Goal: Task Accomplishment & Management: Use online tool/utility

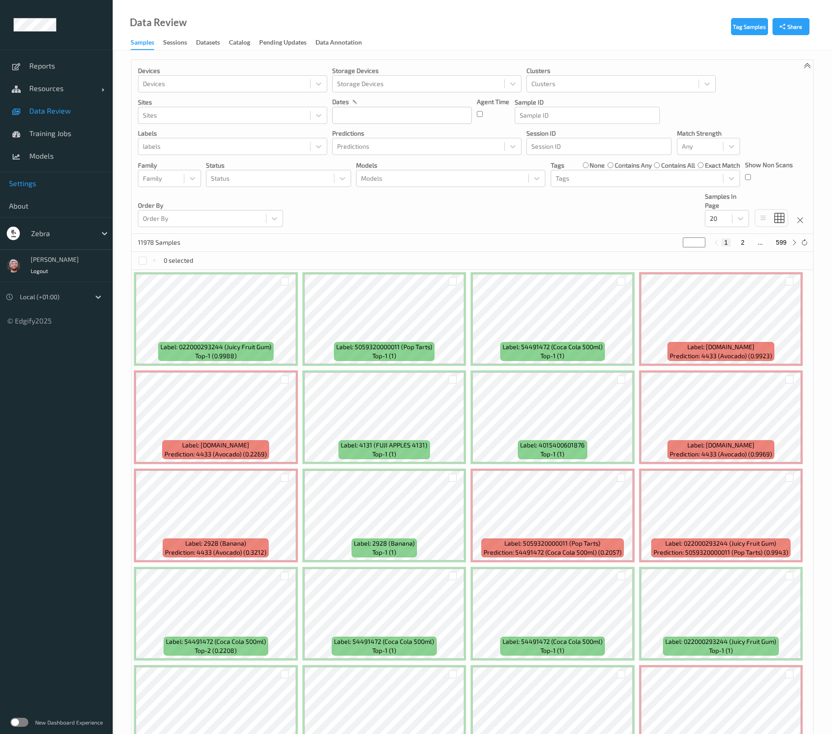
click at [49, 185] on span "Settings" at bounding box center [56, 183] width 95 height 9
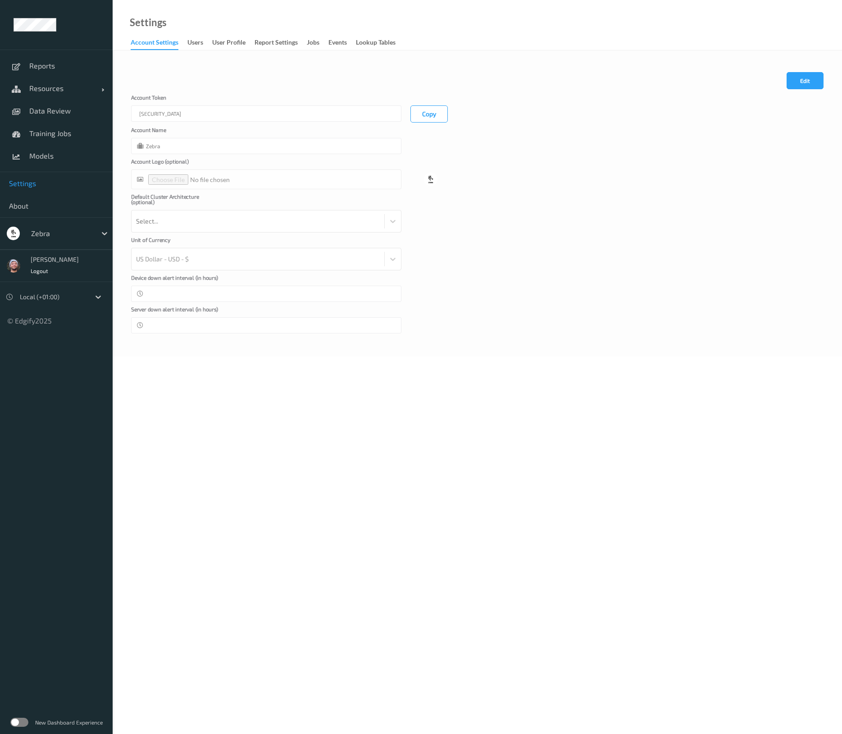
click at [60, 232] on div at bounding box center [61, 233] width 61 height 11
type input "h"
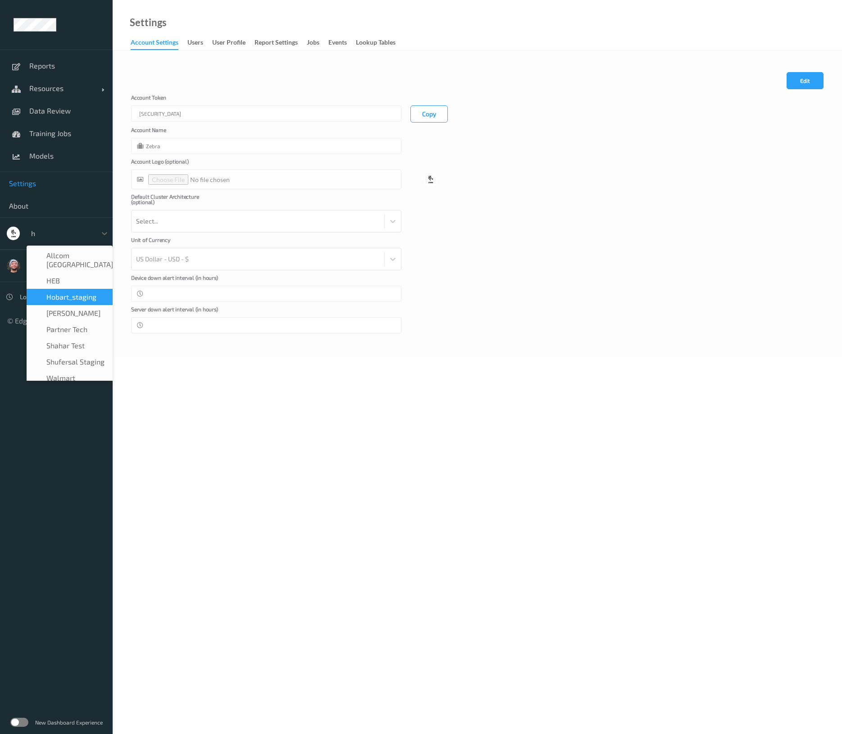
click at [61, 289] on div "Hobart_staging" at bounding box center [70, 297] width 86 height 16
click at [57, 232] on div at bounding box center [61, 233] width 61 height 11
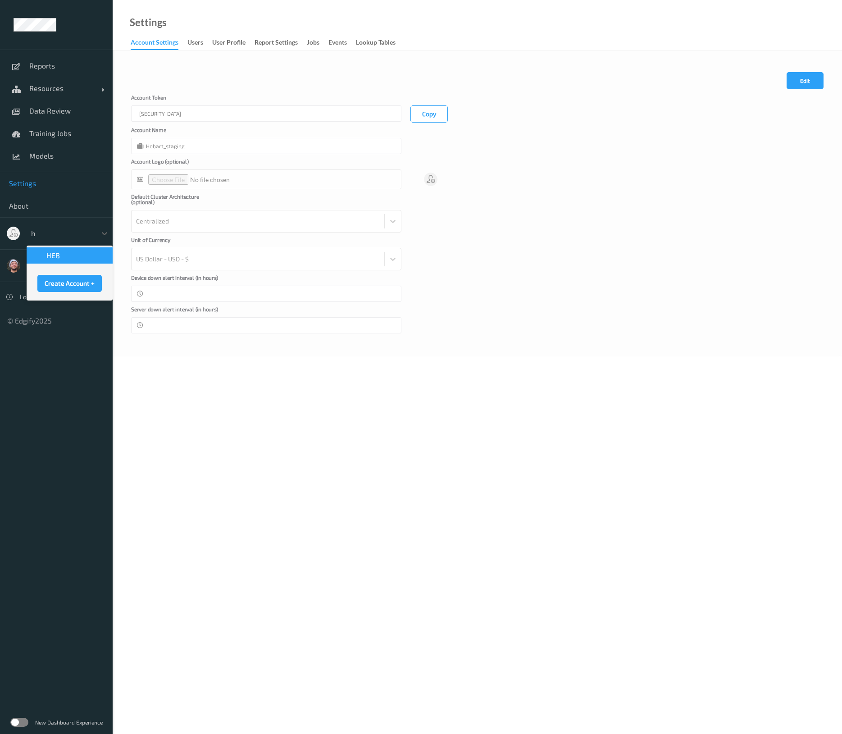
type input "he"
click at [452, 300] on form "Cancel Edit Save Account [AUTH_TOKEN] Copy Account Name HEB Account Logo (optio…" at bounding box center [477, 202] width 693 height 261
click at [424, 110] on button "Copy" at bounding box center [429, 113] width 37 height 17
click at [80, 94] on link "Resources" at bounding box center [56, 88] width 113 height 23
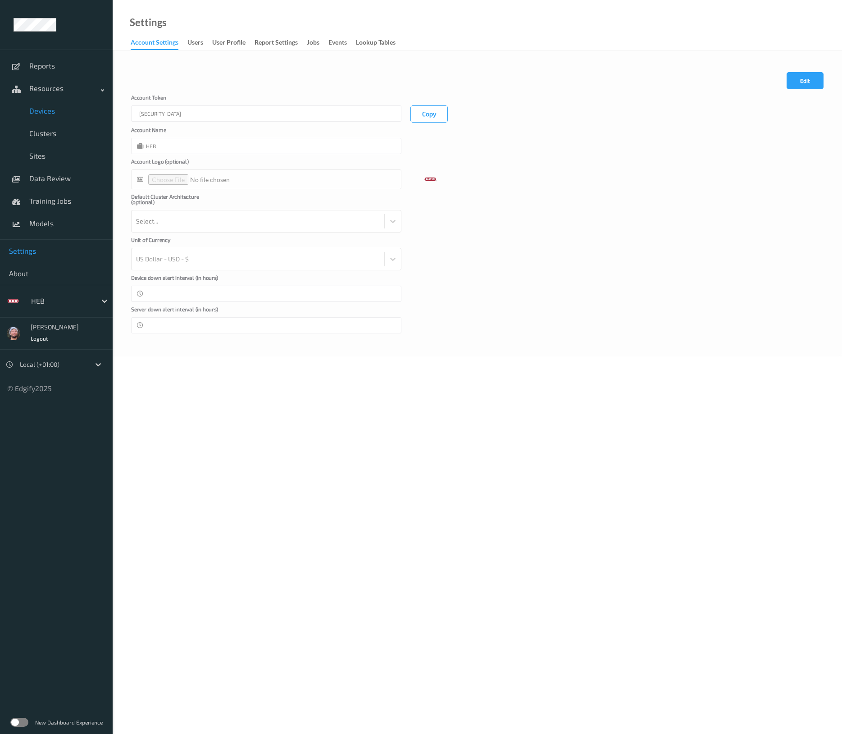
click at [60, 121] on link "Devices" at bounding box center [56, 111] width 113 height 23
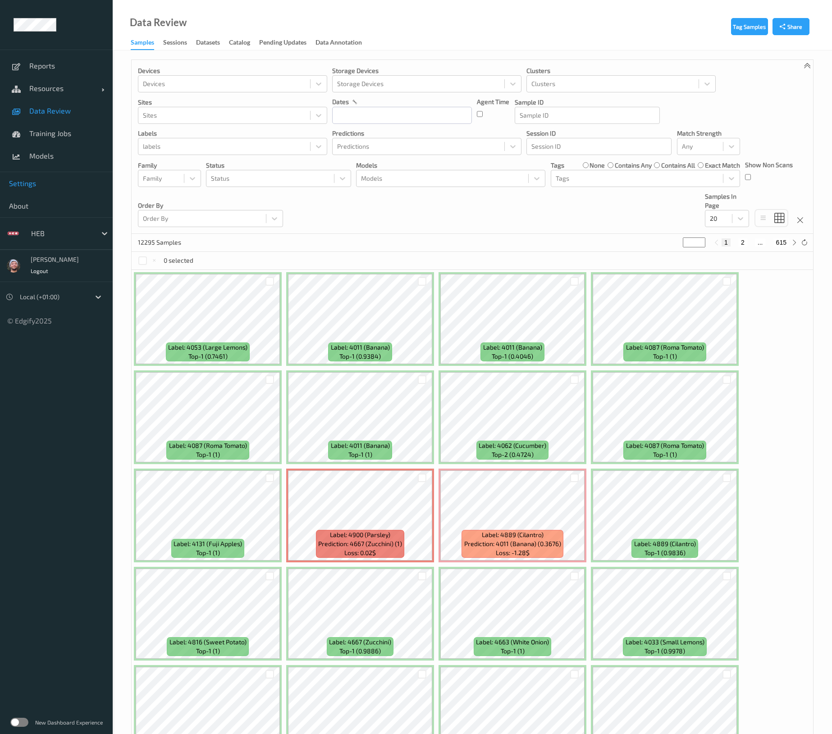
click at [41, 191] on link "Settings" at bounding box center [56, 183] width 113 height 23
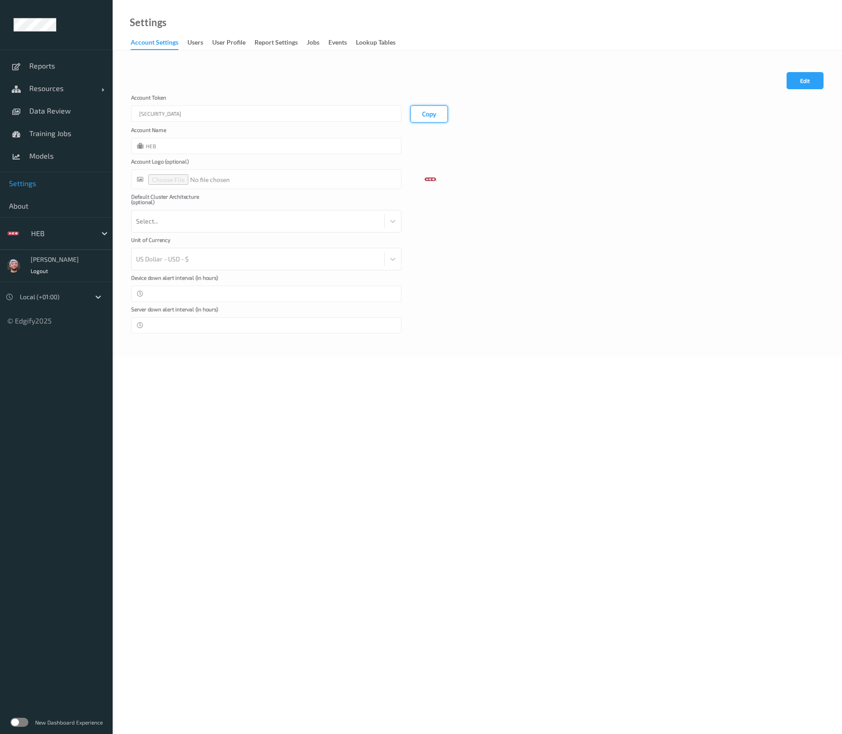
click at [428, 115] on button "Copy" at bounding box center [429, 113] width 37 height 17
click at [44, 83] on link "Resources" at bounding box center [56, 88] width 113 height 23
click at [66, 122] on link "Clusters" at bounding box center [56, 133] width 113 height 23
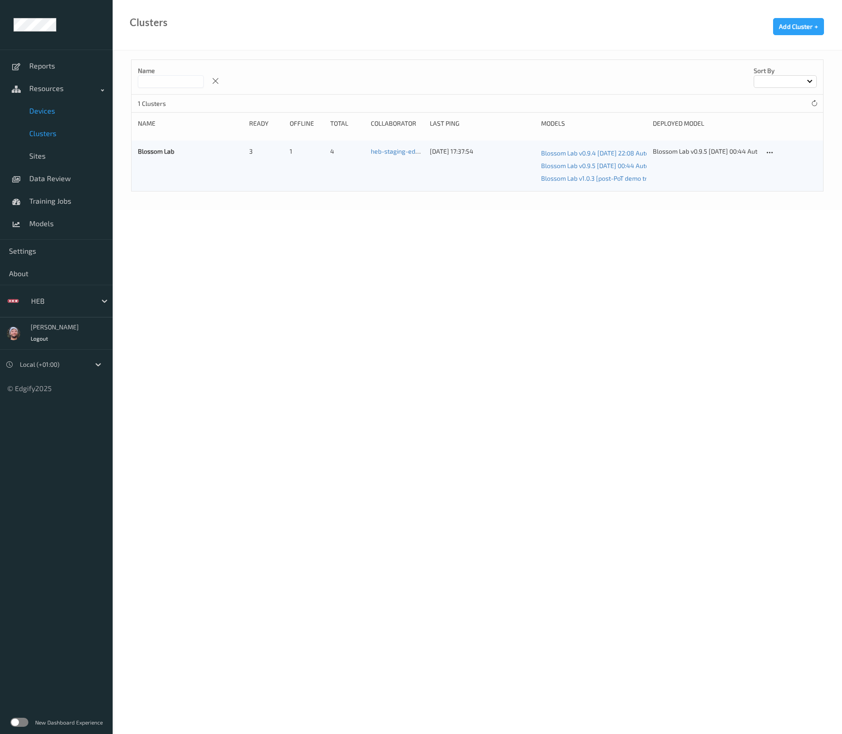
click at [64, 119] on link "Devices" at bounding box center [56, 111] width 113 height 23
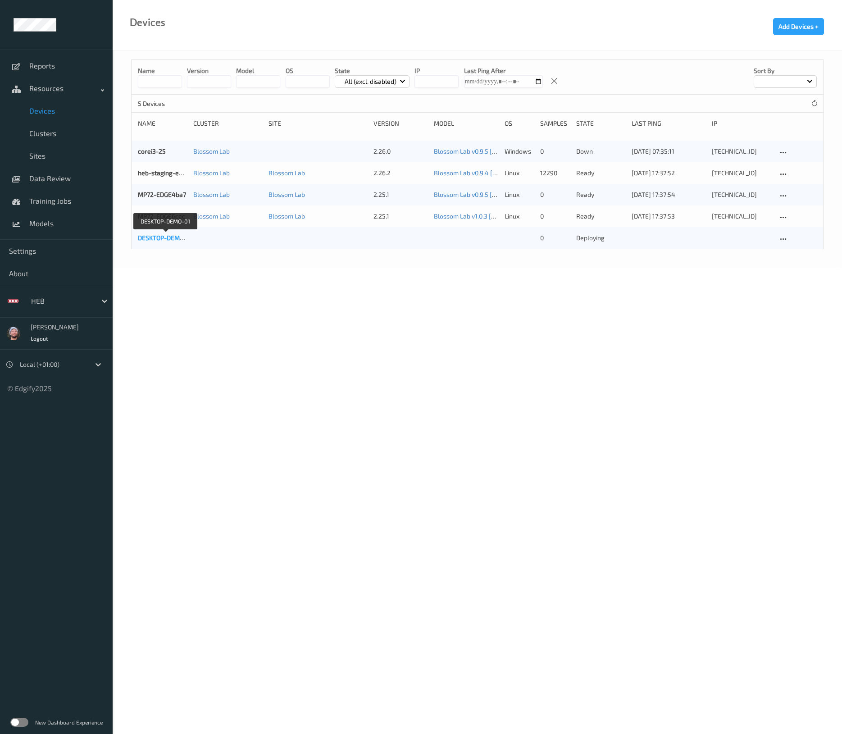
click at [173, 237] on link "DESKTOP-DEMO-01" at bounding box center [165, 238] width 55 height 8
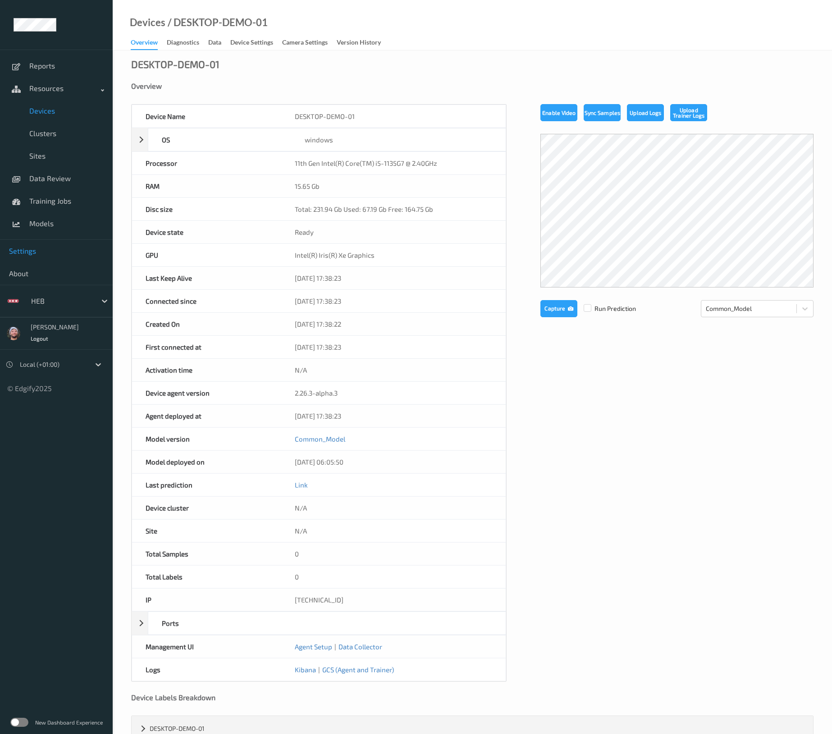
click at [56, 258] on link "Settings" at bounding box center [56, 251] width 113 height 23
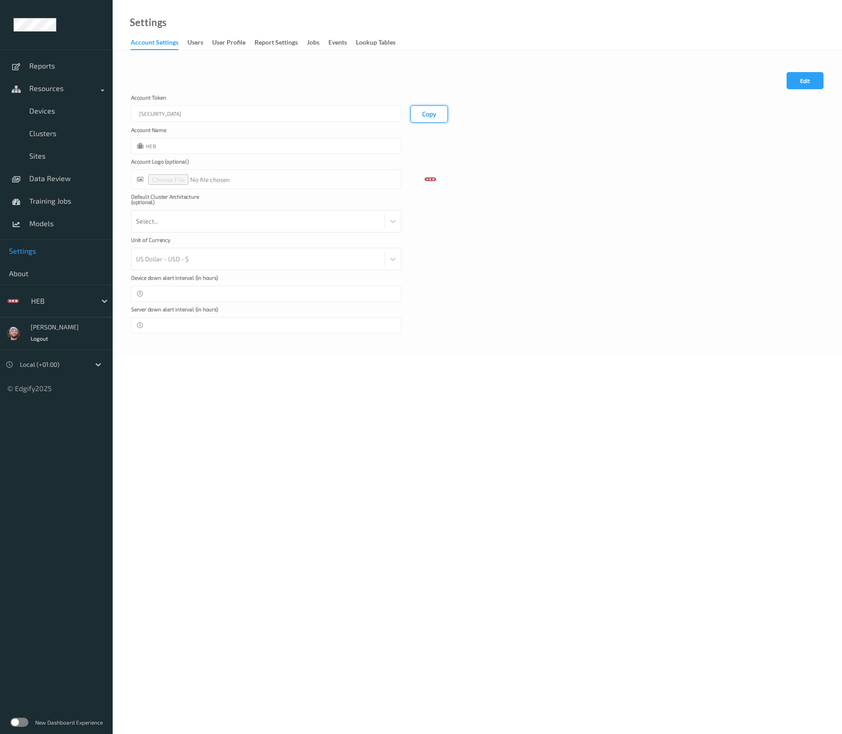
click at [434, 114] on button "Copy" at bounding box center [429, 113] width 37 height 17
click at [183, 727] on body "Reports Resources Devices Clusters Sites Data Review Training Jobs Models Setti…" at bounding box center [421, 367] width 842 height 734
click at [95, 105] on link "Devices" at bounding box center [56, 111] width 113 height 23
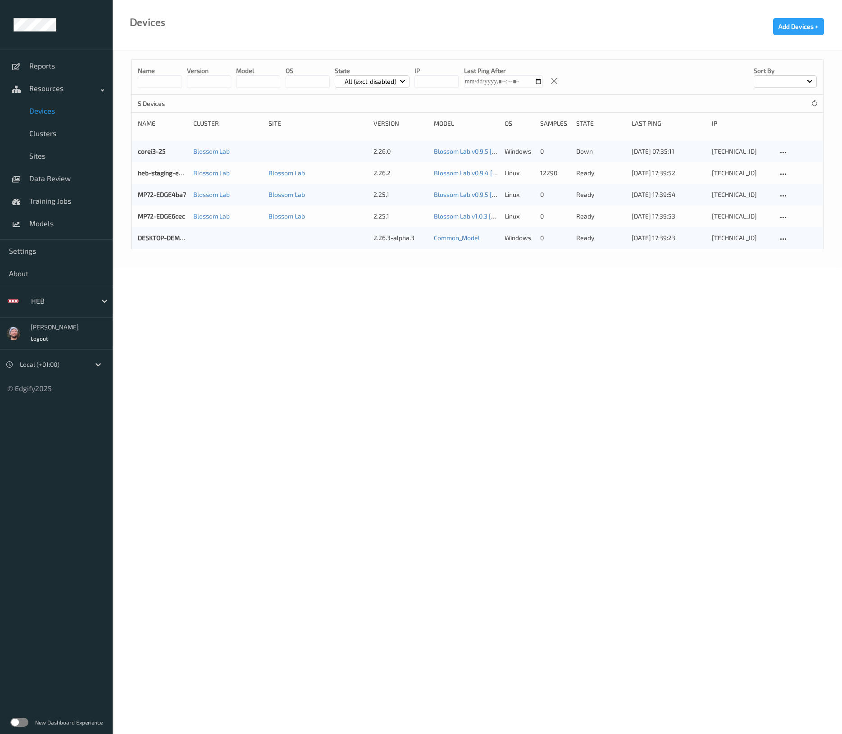
click at [432, 333] on body "Reports Resources Devices Clusters Sites Data Review Training Jobs Models Setti…" at bounding box center [421, 367] width 842 height 734
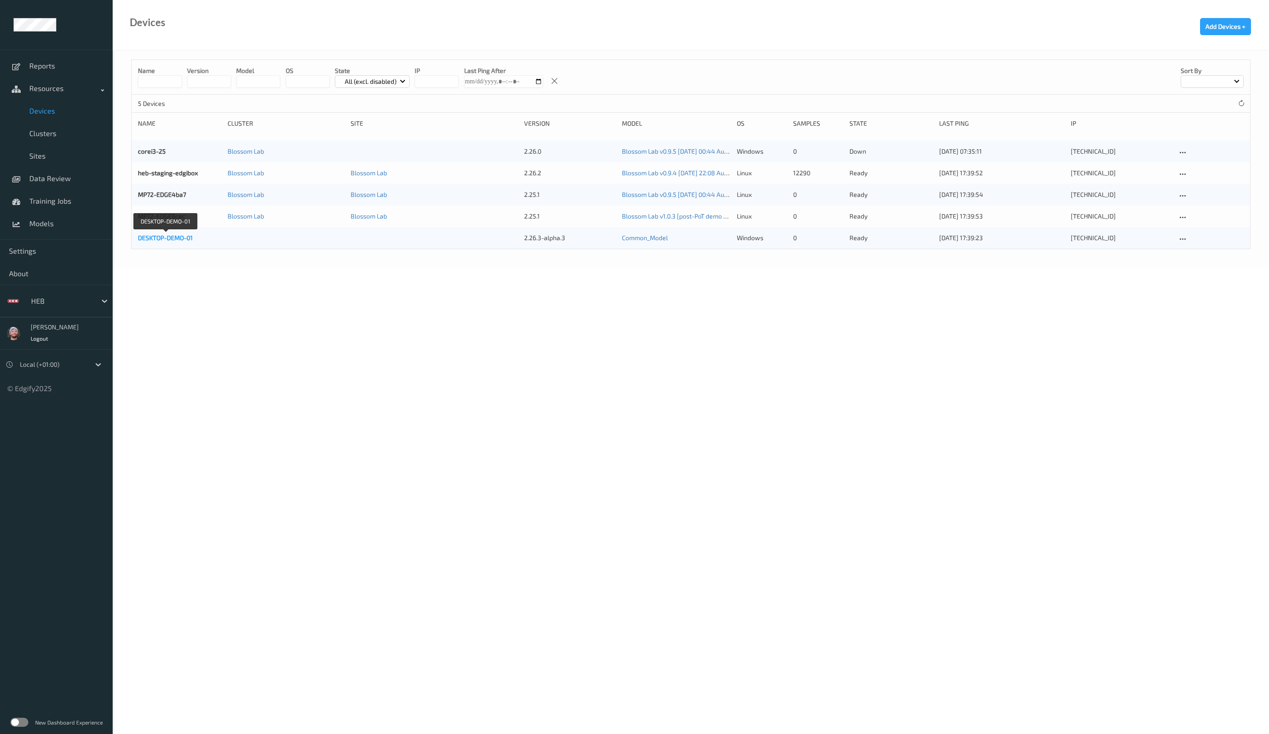
click at [150, 236] on link "DESKTOP-DEMO-01" at bounding box center [165, 238] width 55 height 8
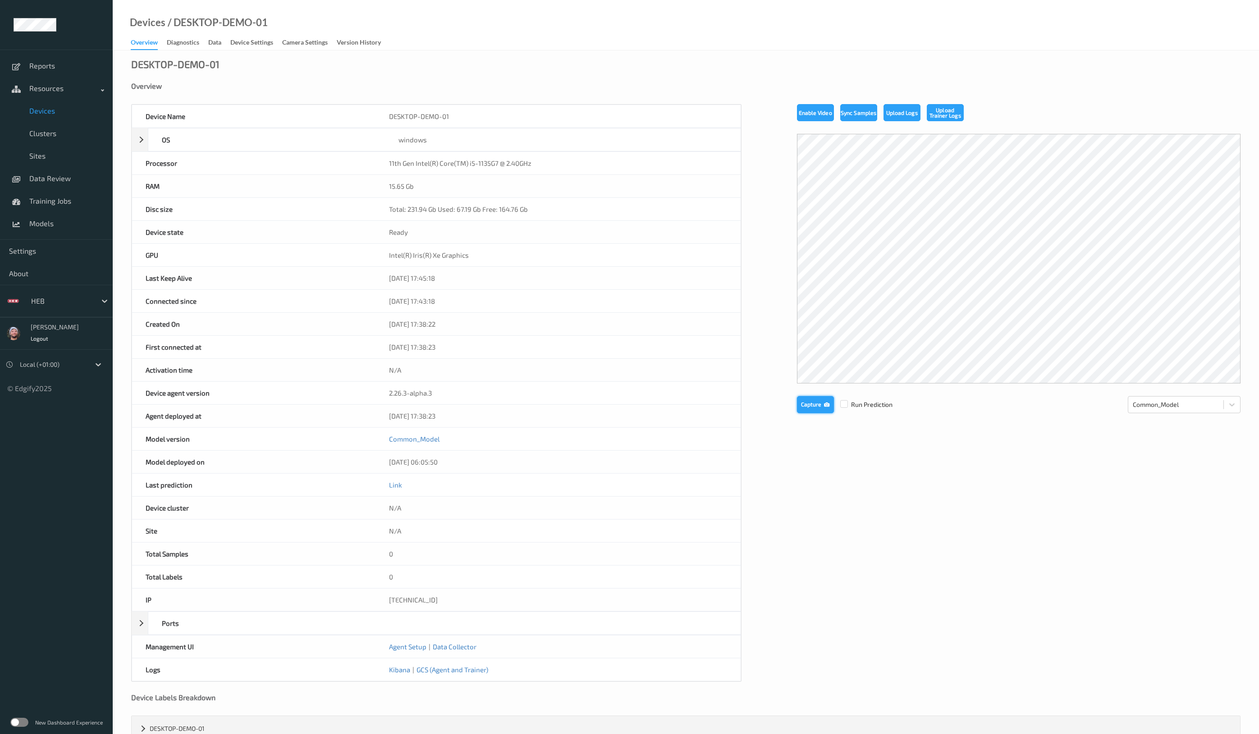
click at [813, 409] on button "Capture" at bounding box center [815, 404] width 37 height 17
click at [826, 116] on button "Enable Video" at bounding box center [815, 112] width 37 height 17
